Goal: Task Accomplishment & Management: Use online tool/utility

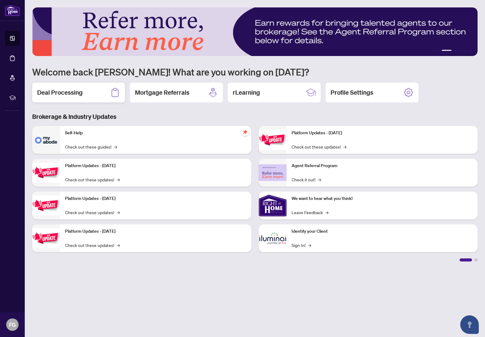
click at [77, 92] on h2 "Deal Processing" at bounding box center [60, 92] width 46 height 9
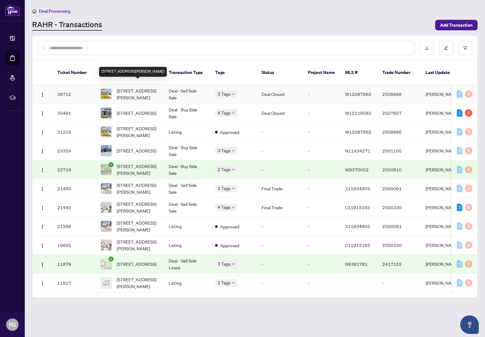
click at [135, 87] on span "[STREET_ADDRESS][PERSON_NAME]" at bounding box center [138, 94] width 42 height 14
